Goal: Task Accomplishment & Management: Manage account settings

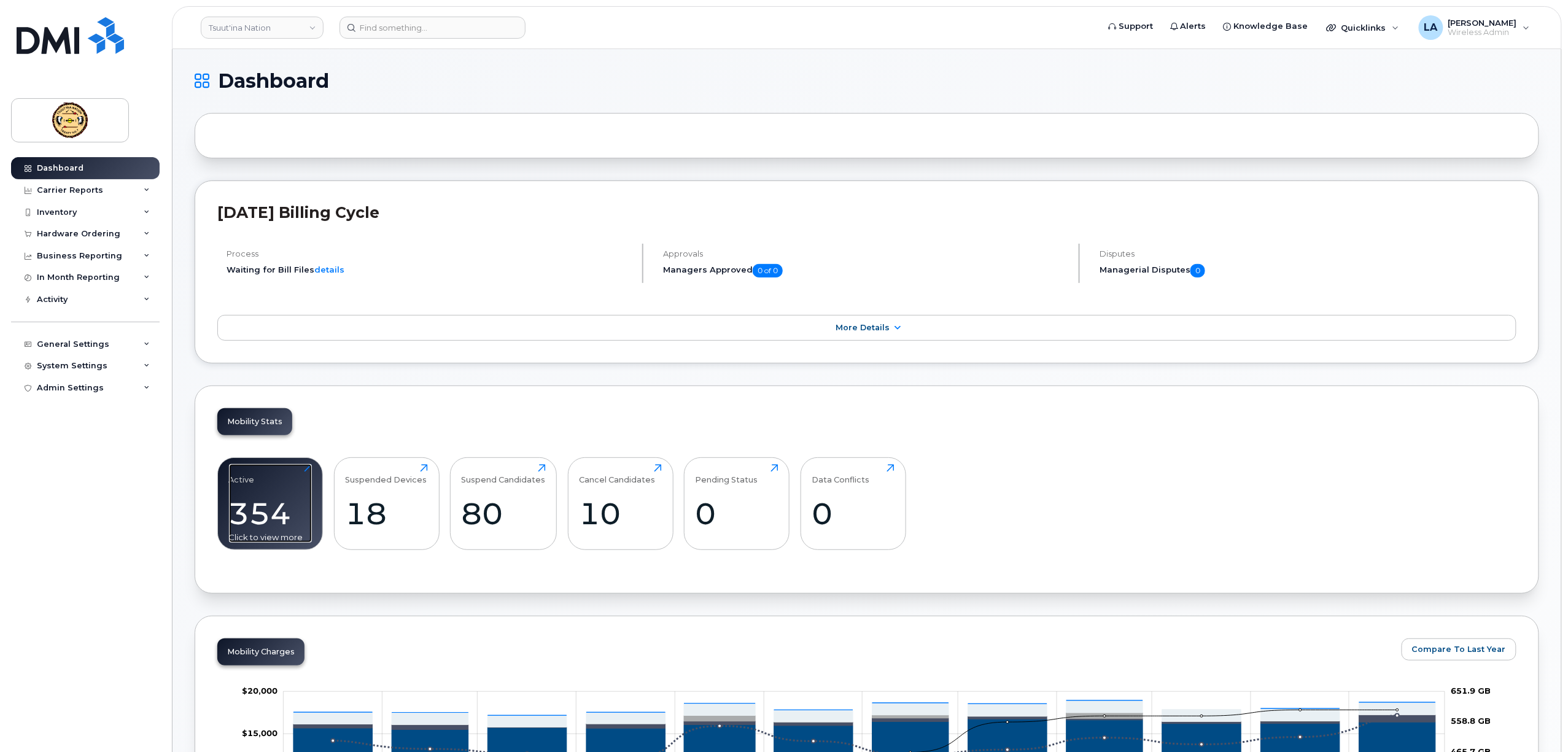
click at [281, 508] on div "354" at bounding box center [270, 513] width 83 height 36
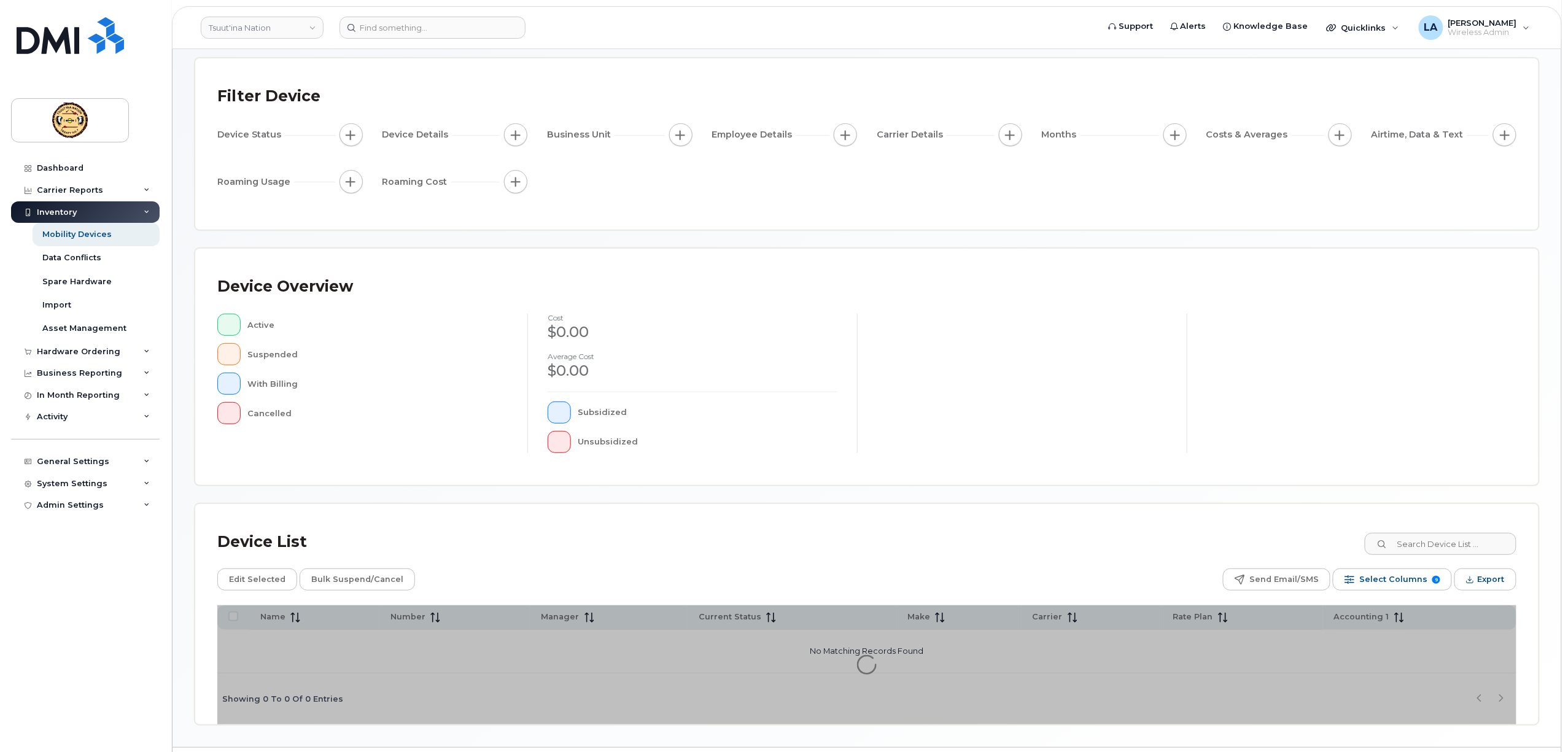
scroll to position [93, 0]
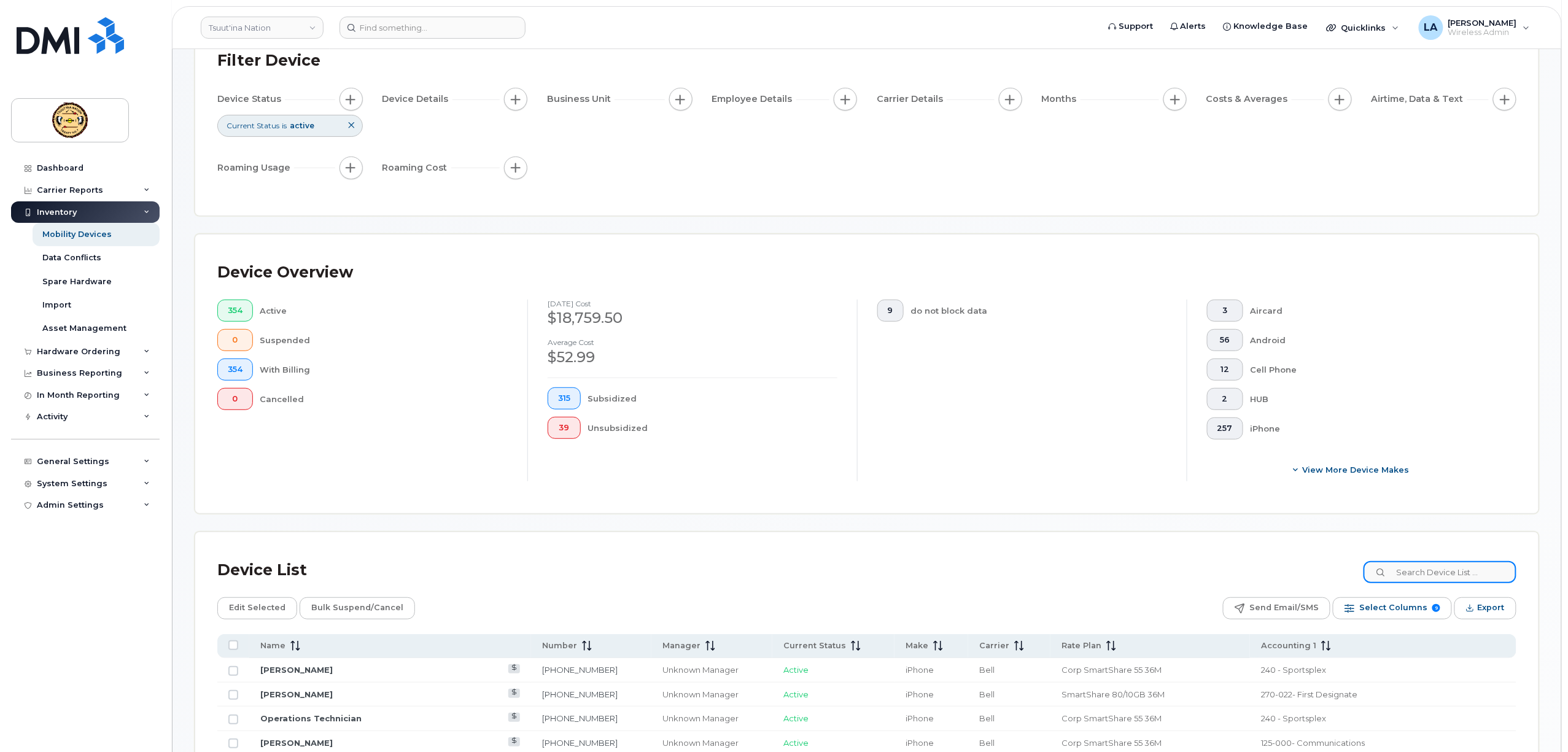
click at [1457, 573] on input at bounding box center [1440, 572] width 153 height 22
paste input "Dodginghorse"
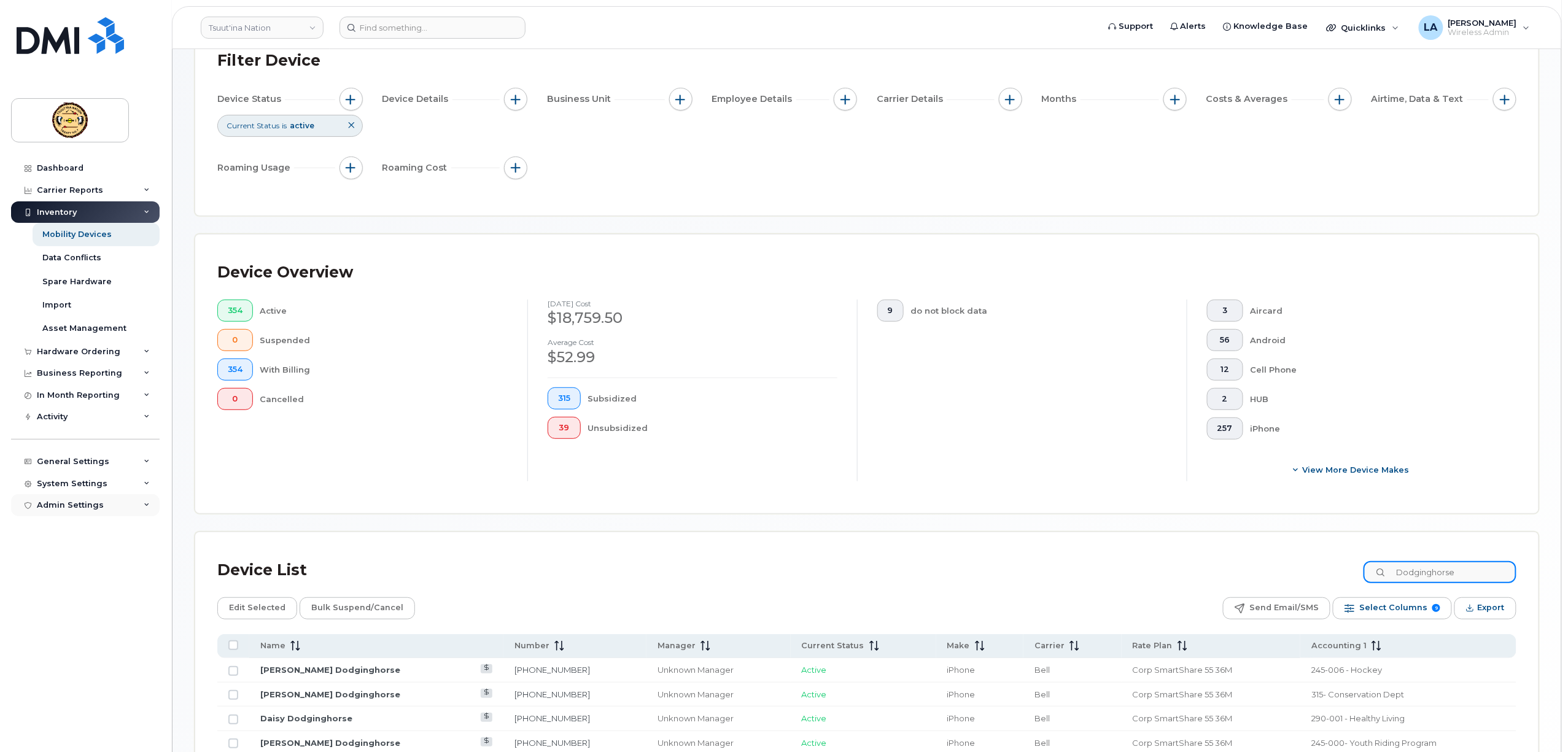
type input "Dodginghorse"
drag, startPoint x: 1393, startPoint y: 580, endPoint x: 1300, endPoint y: 582, distance: 93.0
click at [1312, 583] on div "Device List Dodginghorse" at bounding box center [867, 570] width 1299 height 32
paste input "5878348631"
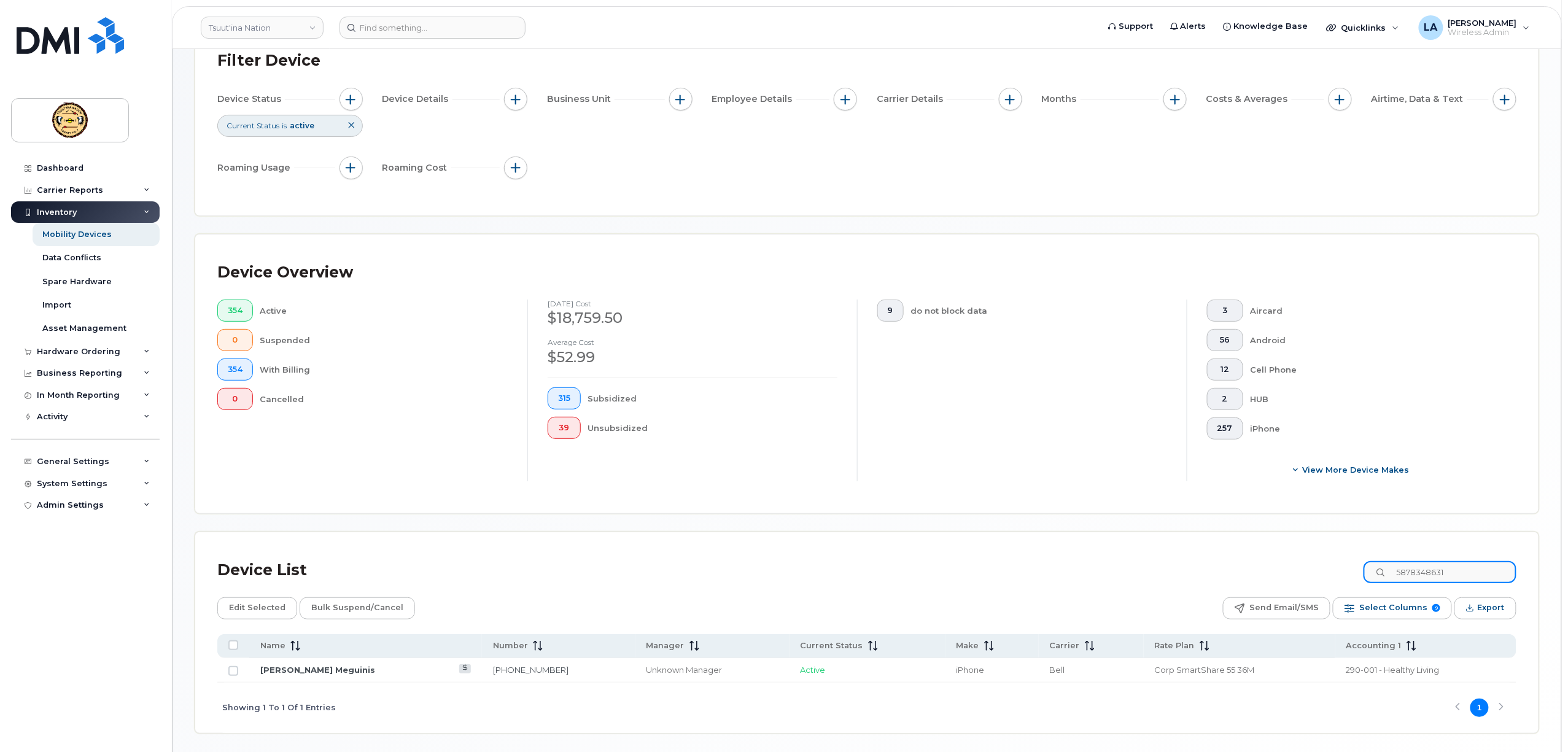
type input "5878348631"
click at [290, 664] on td "[PERSON_NAME] Meguinis" at bounding box center [366, 671] width 233 height 25
click at [290, 667] on link "[PERSON_NAME] Meguinis" at bounding box center [318, 669] width 115 height 10
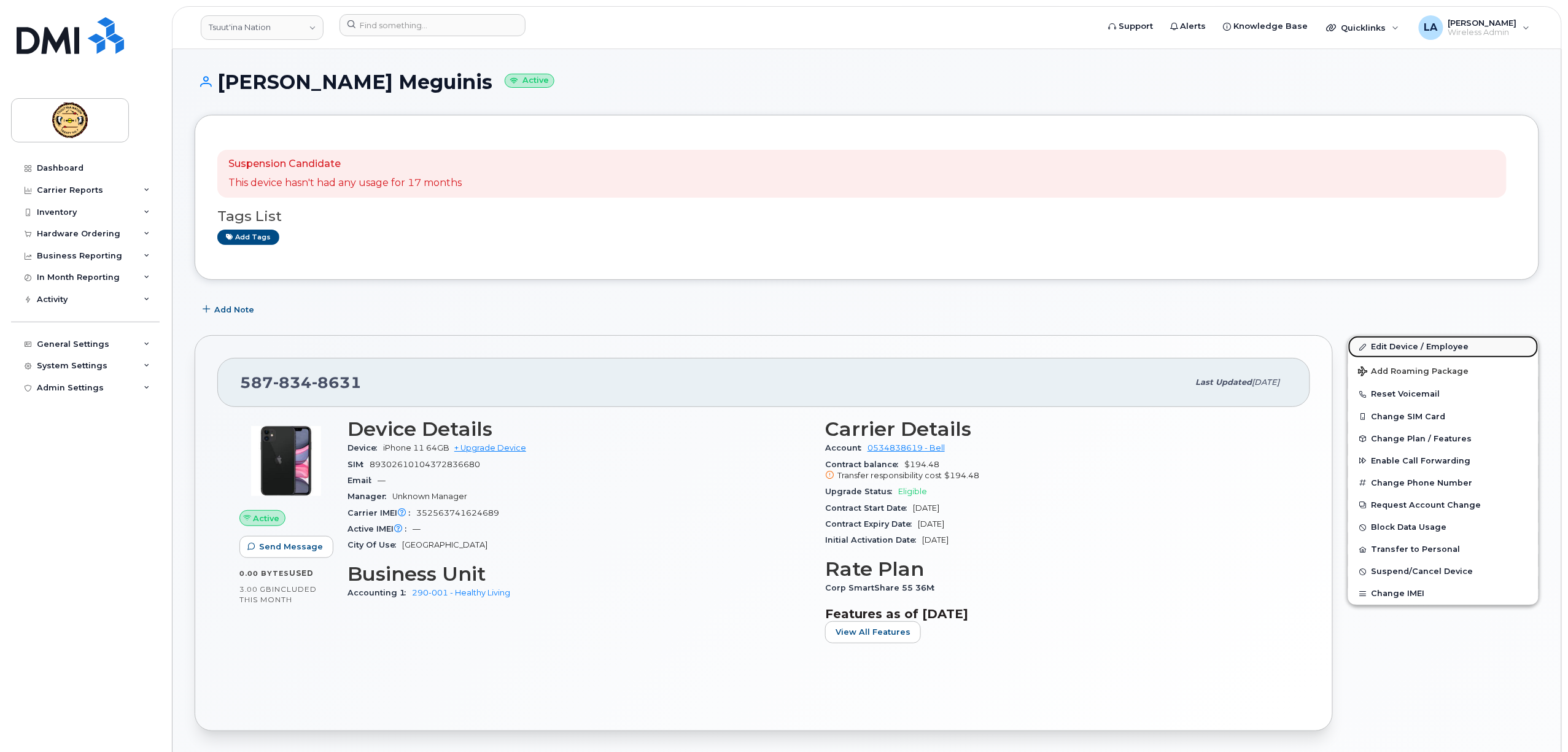
click at [1405, 343] on link "Edit Device / Employee" at bounding box center [1443, 347] width 191 height 22
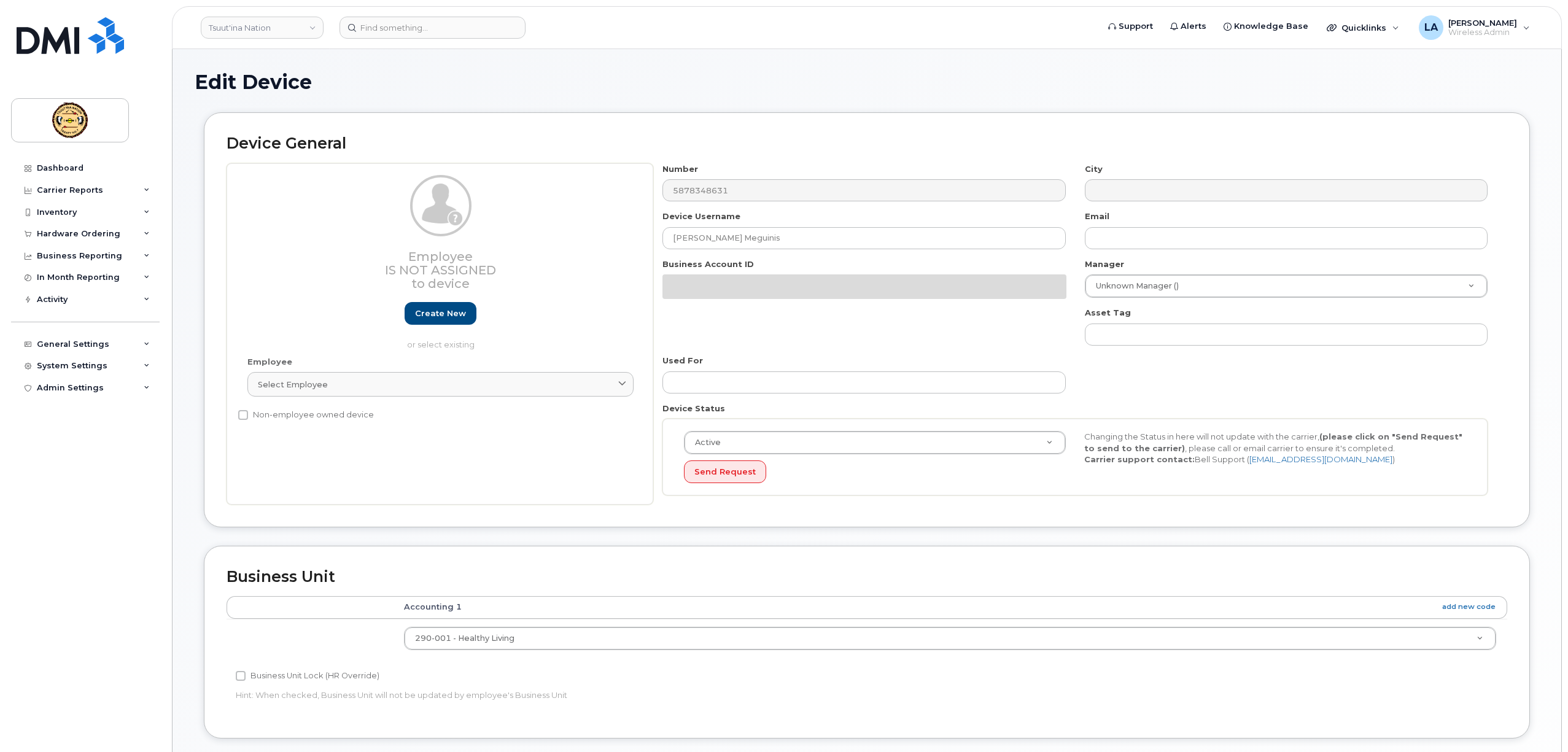
select select "4797888"
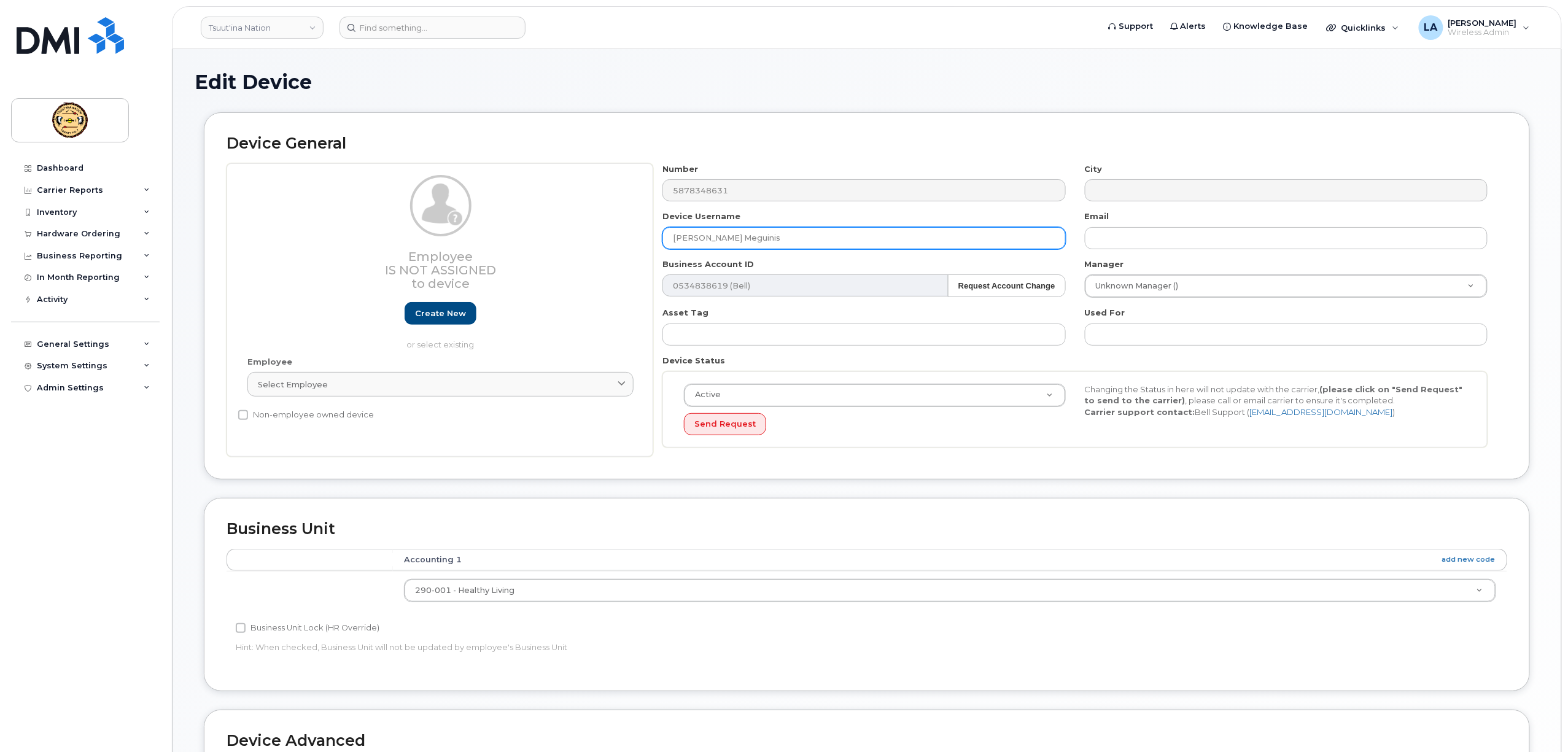
drag, startPoint x: 512, startPoint y: 239, endPoint x: 485, endPoint y: 238, distance: 27.0
click at [499, 238] on div "Employee Is not assigned to device Create new or select existing Employee Selec…" at bounding box center [867, 310] width 1280 height 294
paste input "Brendon Dodginghorse"
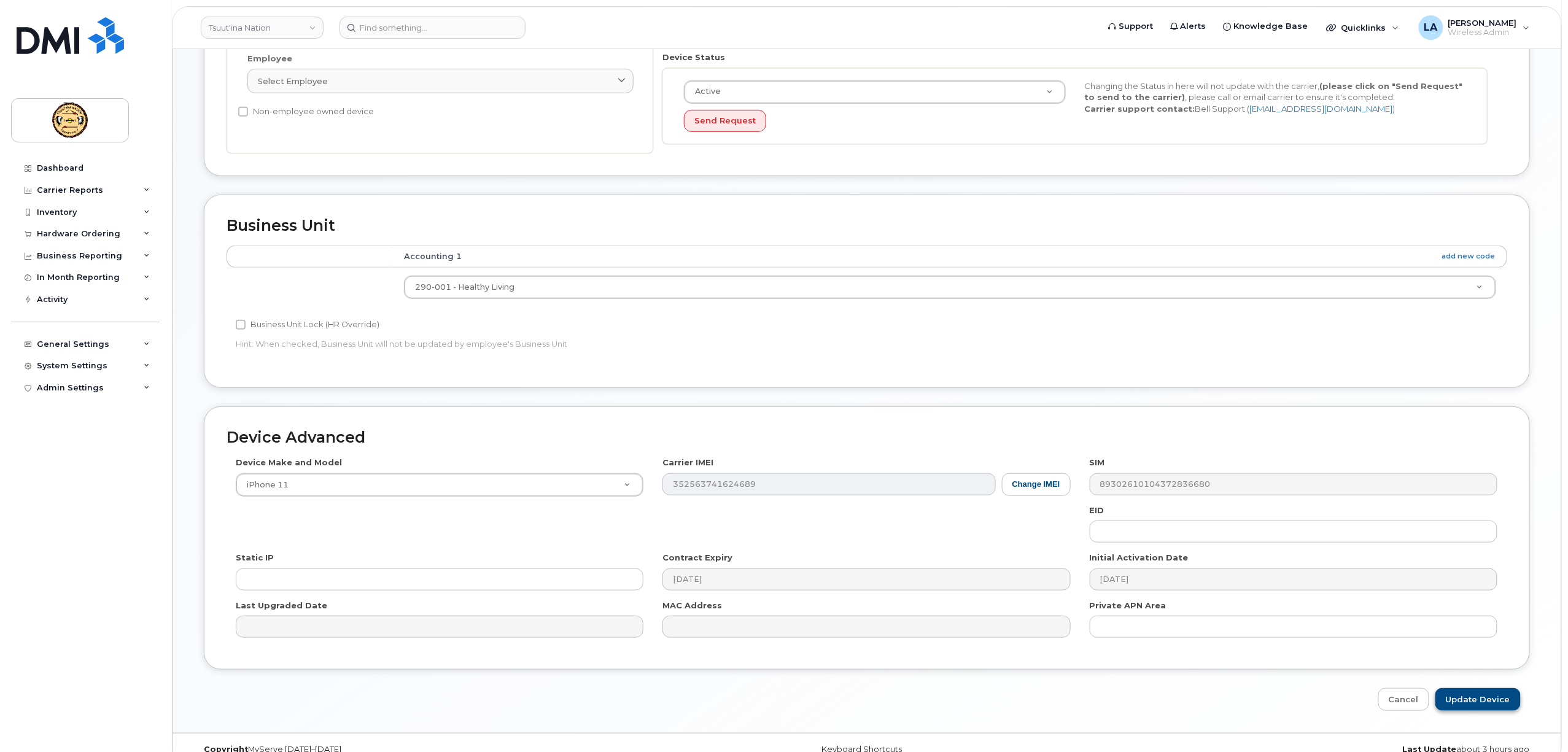
scroll to position [328, 0]
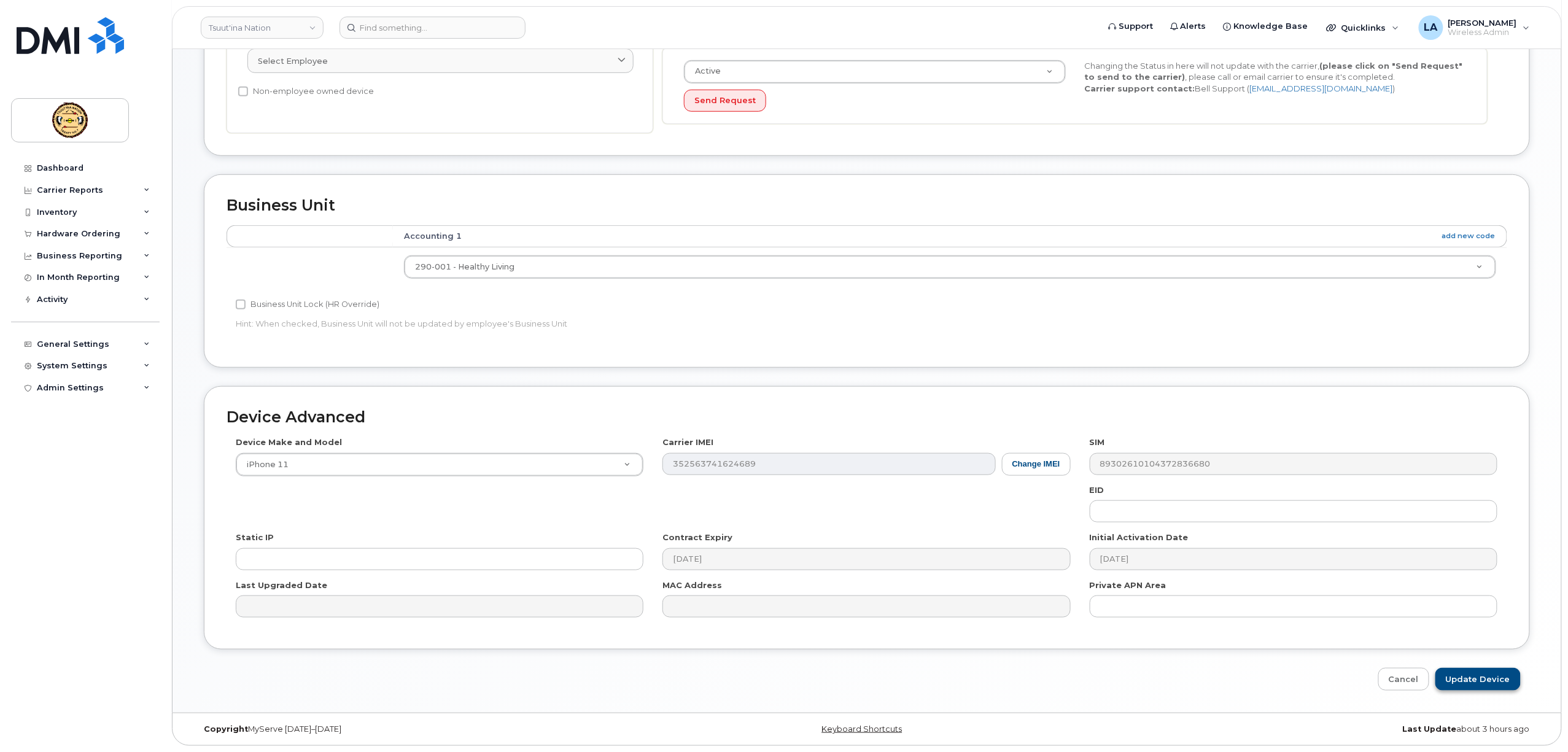
type input "Brendon Dodginghorse"
click at [1485, 676] on input "Update Device" at bounding box center [1478, 679] width 85 height 23
type input "Saving..."
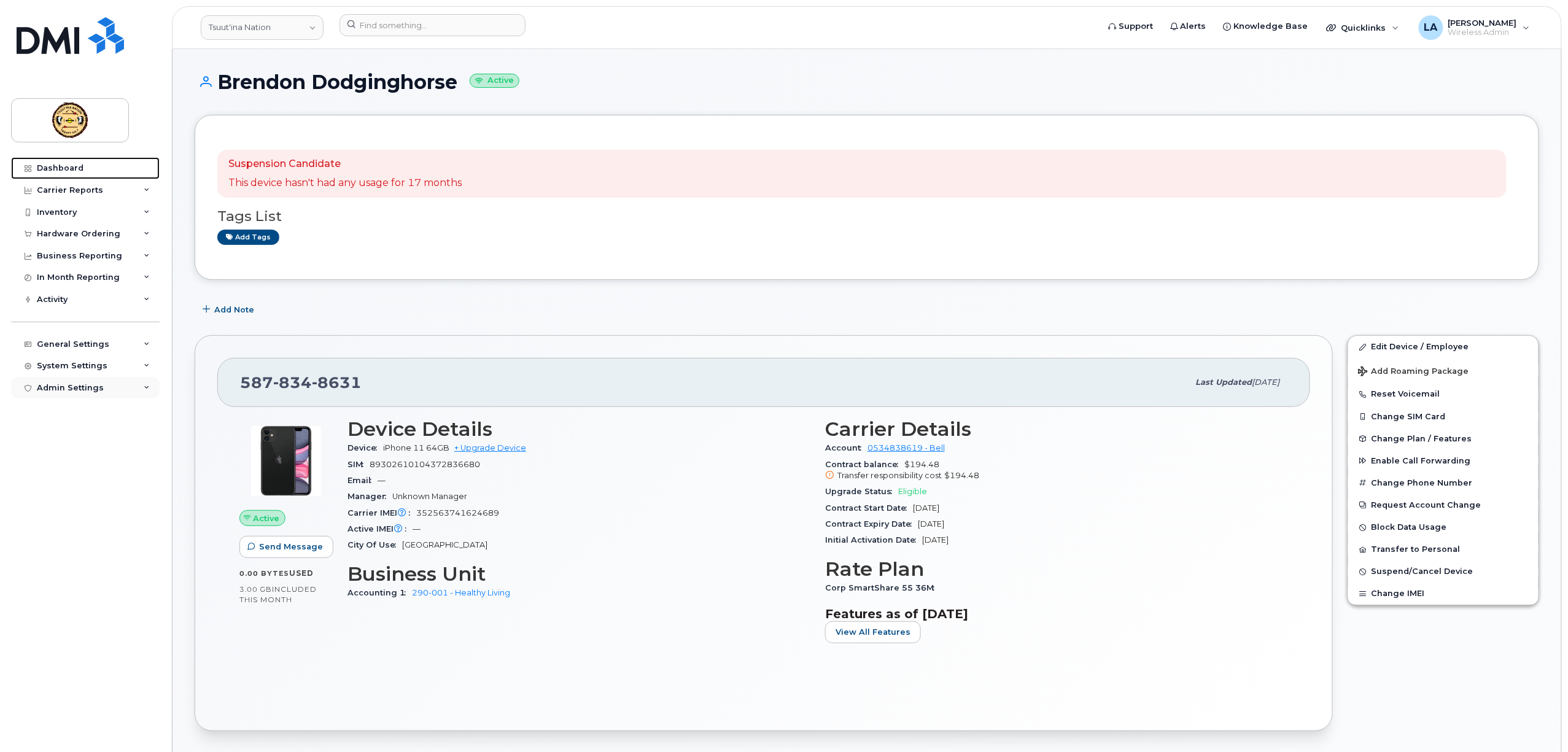
drag, startPoint x: 47, startPoint y: 167, endPoint x: 107, endPoint y: 396, distance: 236.7
click at [47, 167] on div "Dashboard" at bounding box center [61, 168] width 47 height 10
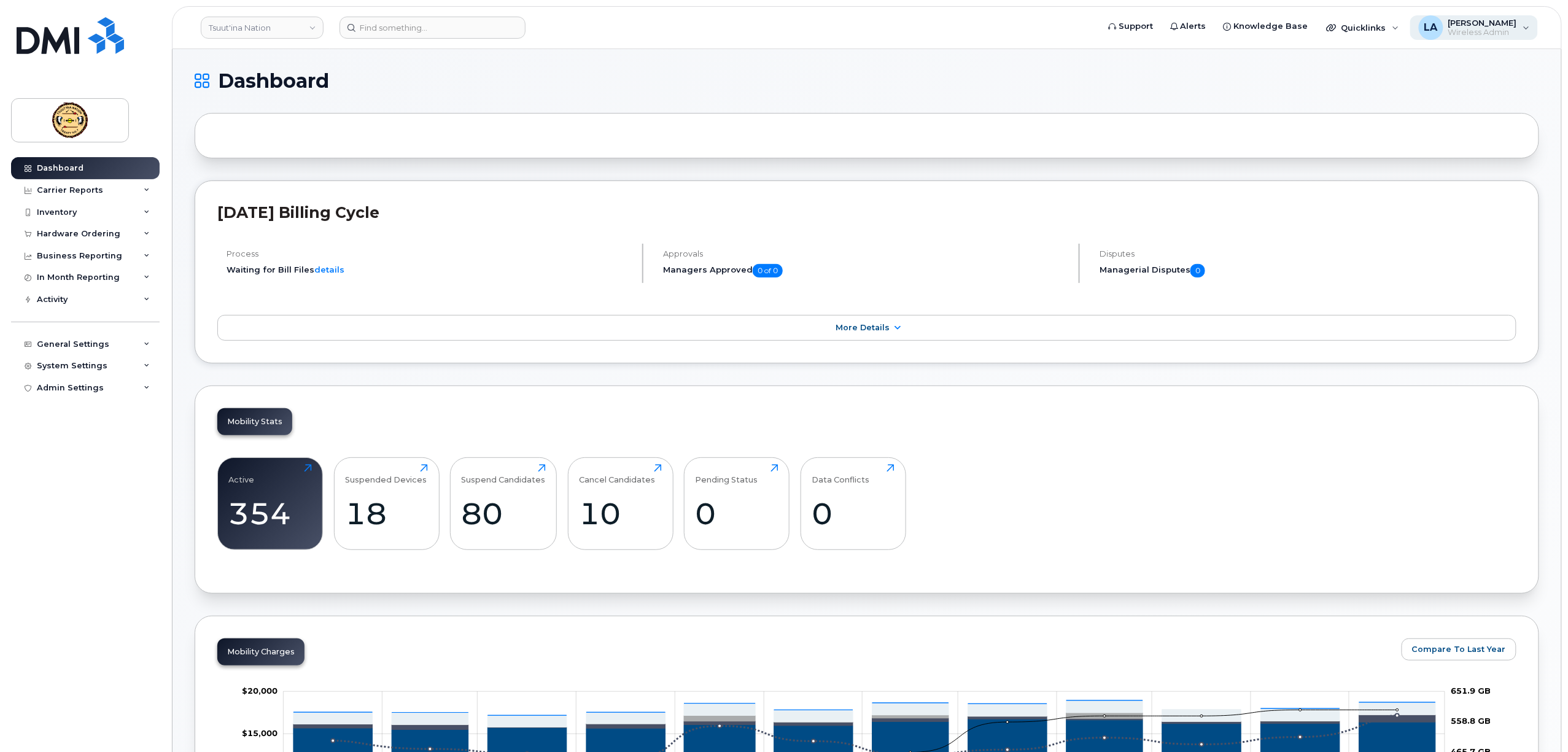
click at [1485, 22] on span "[PERSON_NAME]" at bounding box center [1483, 22] width 69 height 10
click at [1406, 128] on div "Sign out" at bounding box center [1449, 126] width 177 height 23
